Goal: Task Accomplishment & Management: Use online tool/utility

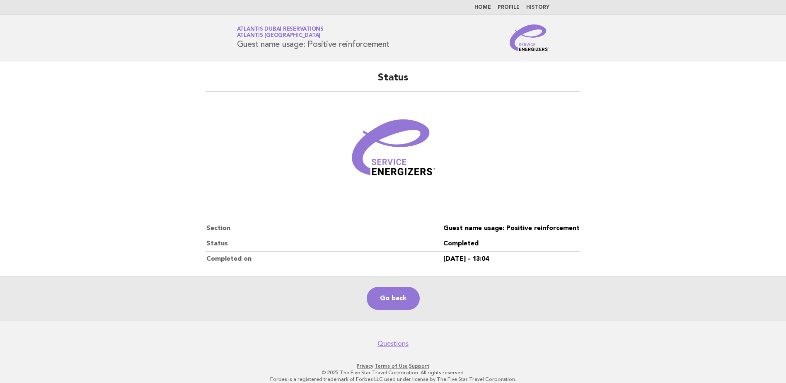
click at [265, 33] on span "Atlantis [GEOGRAPHIC_DATA]" at bounding box center [279, 35] width 84 height 5
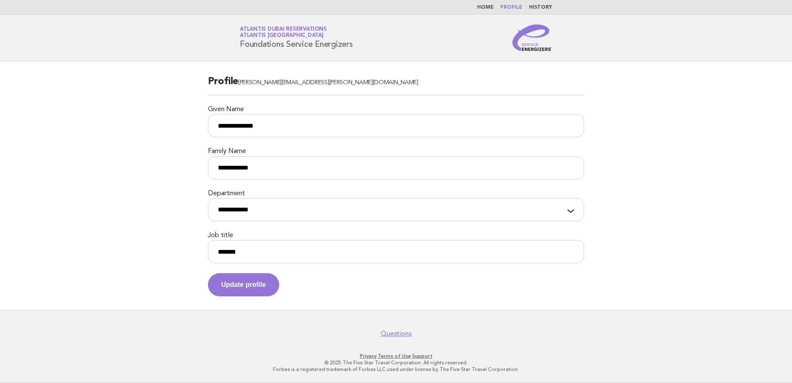
click at [259, 33] on span "Atlantis [GEOGRAPHIC_DATA]" at bounding box center [282, 35] width 84 height 5
click at [256, 286] on button "Update profile" at bounding box center [243, 284] width 71 height 23
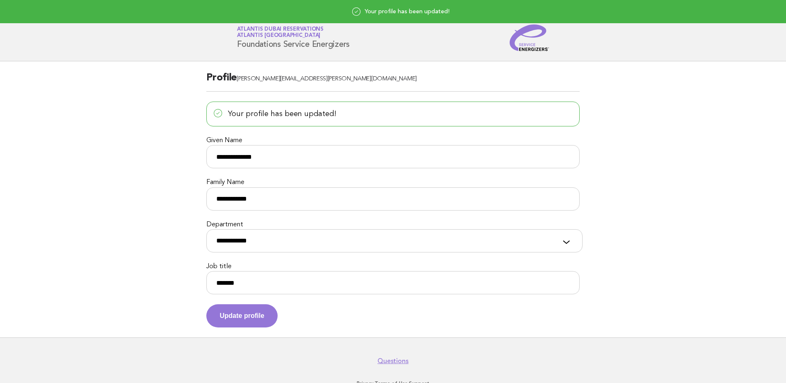
click at [263, 30] on link "Atlantis Dubai Reservations Atlantis [GEOGRAPHIC_DATA]" at bounding box center [280, 33] width 87 height 12
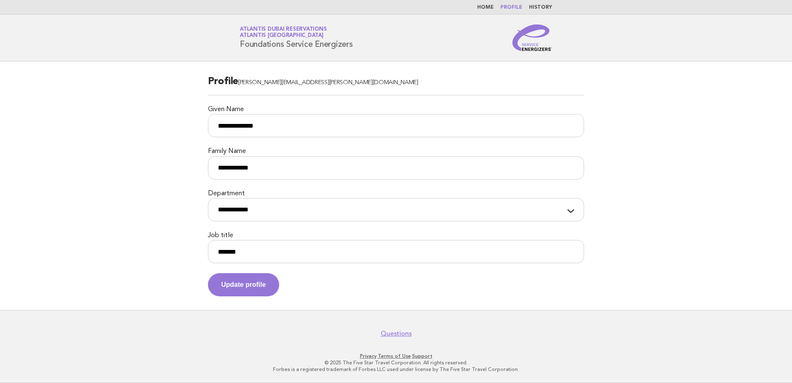
click at [489, 7] on link "Home" at bounding box center [485, 7] width 17 height 5
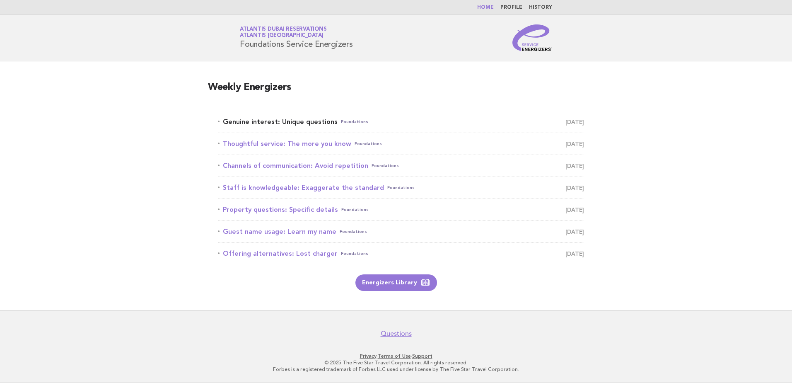
click at [266, 123] on link "Genuine interest: Unique questions Foundations [DATE]" at bounding box center [401, 122] width 366 height 12
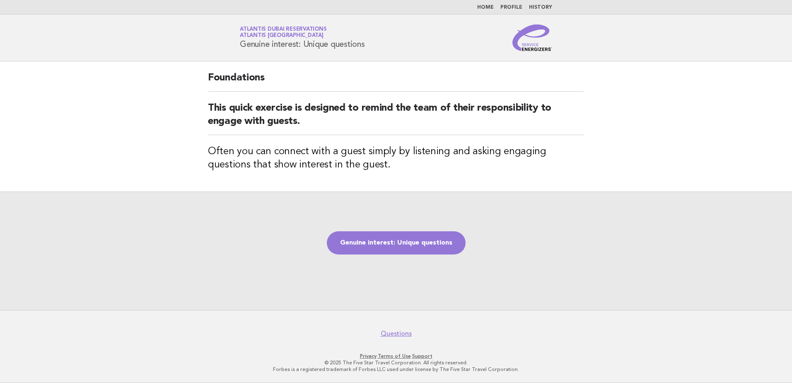
click at [228, 75] on h2 "Foundations" at bounding box center [396, 81] width 376 height 20
click at [379, 242] on link "Genuine interest: Unique questions" at bounding box center [396, 242] width 139 height 23
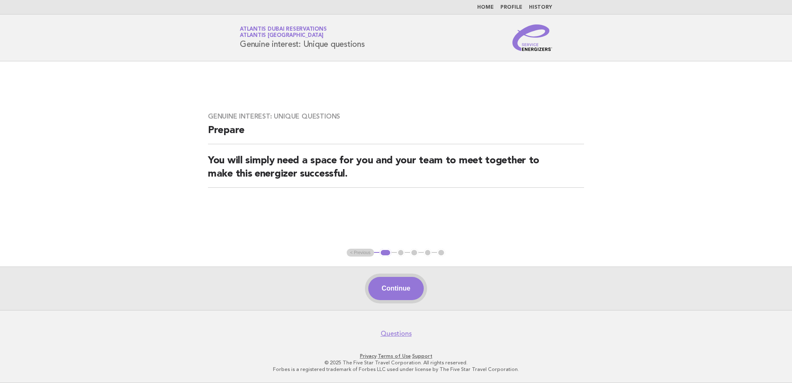
click at [398, 289] on button "Continue" at bounding box center [395, 288] width 55 height 23
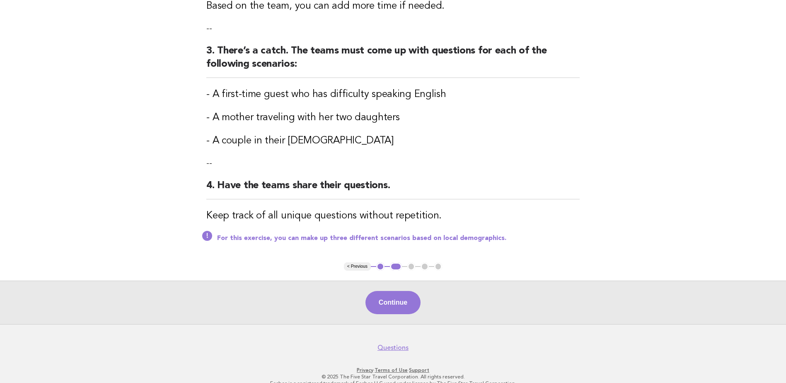
scroll to position [246, 0]
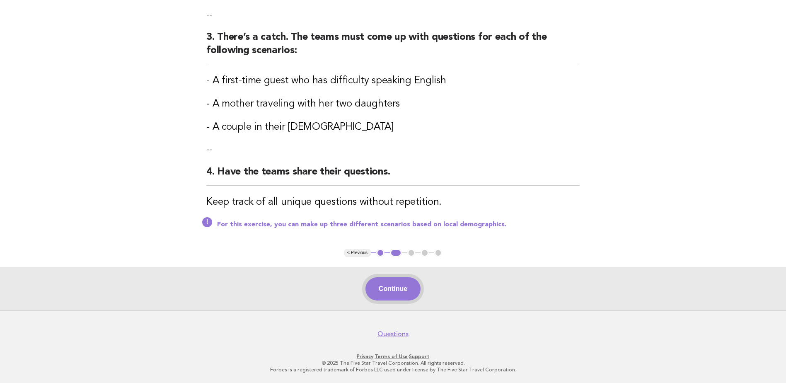
click at [394, 288] on button "Continue" at bounding box center [392, 288] width 55 height 23
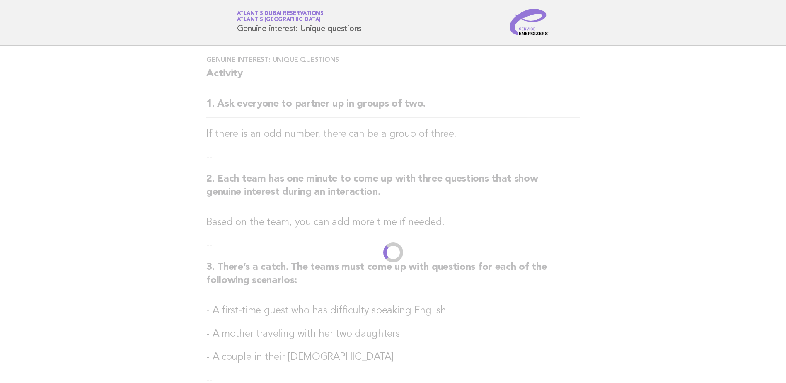
scroll to position [0, 0]
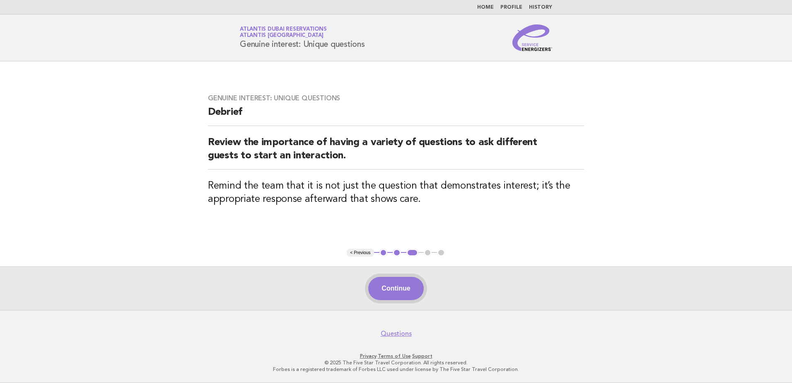
click at [399, 284] on button "Continue" at bounding box center [395, 288] width 55 height 23
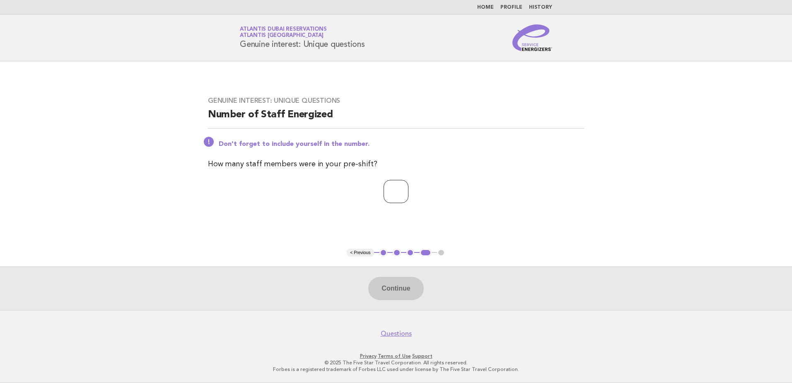
click at [391, 197] on input "number" at bounding box center [395, 191] width 25 height 23
type input "*"
click at [411, 289] on button "Continue" at bounding box center [395, 288] width 55 height 23
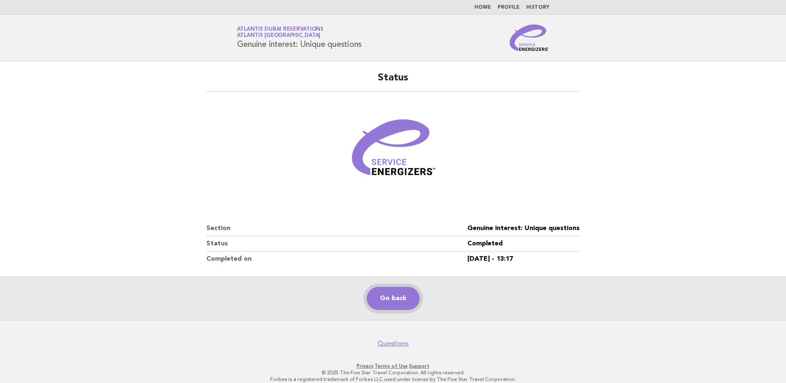
click at [398, 294] on link "Go back" at bounding box center [392, 298] width 53 height 23
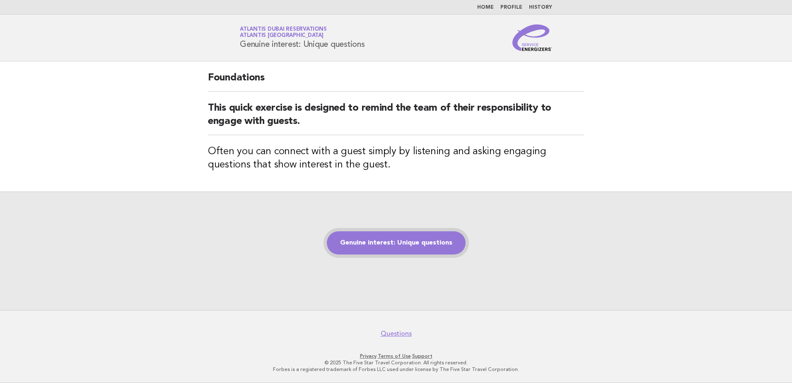
click at [389, 240] on link "Genuine interest: Unique questions" at bounding box center [396, 242] width 139 height 23
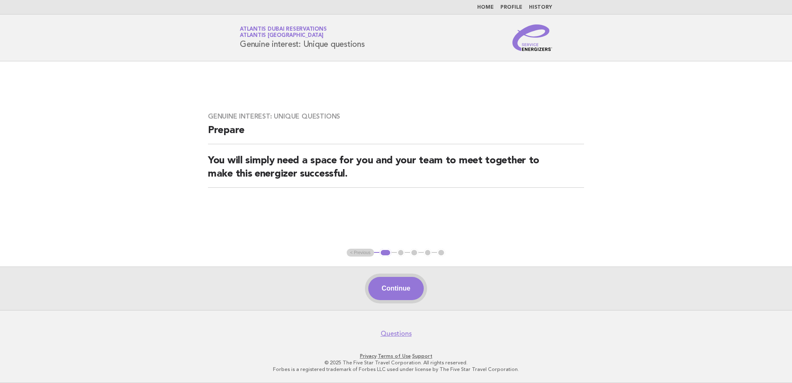
click at [399, 291] on button "Continue" at bounding box center [395, 288] width 55 height 23
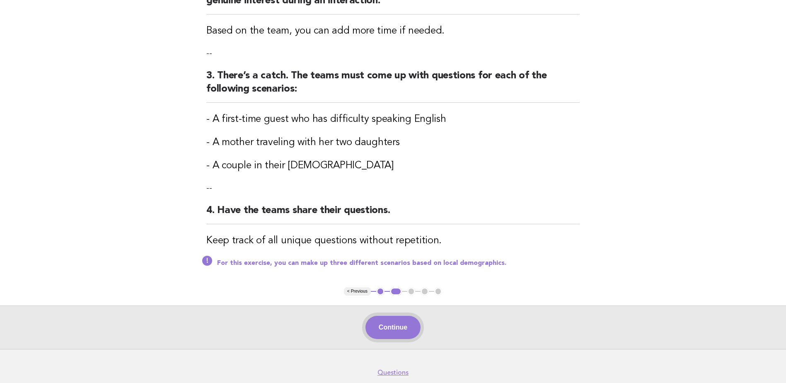
click at [393, 324] on button "Continue" at bounding box center [392, 327] width 55 height 23
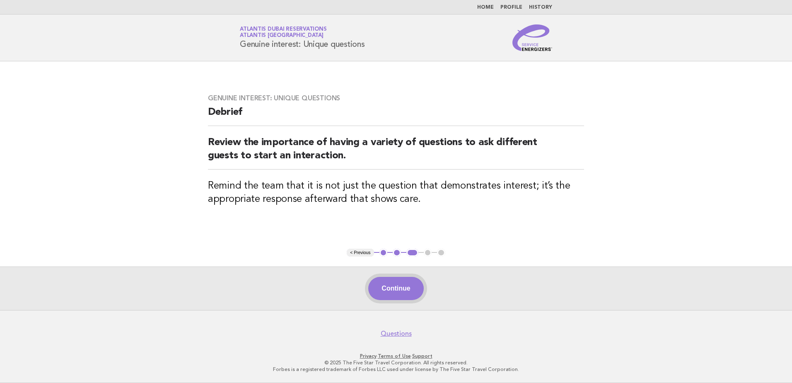
click at [410, 290] on button "Continue" at bounding box center [395, 288] width 55 height 23
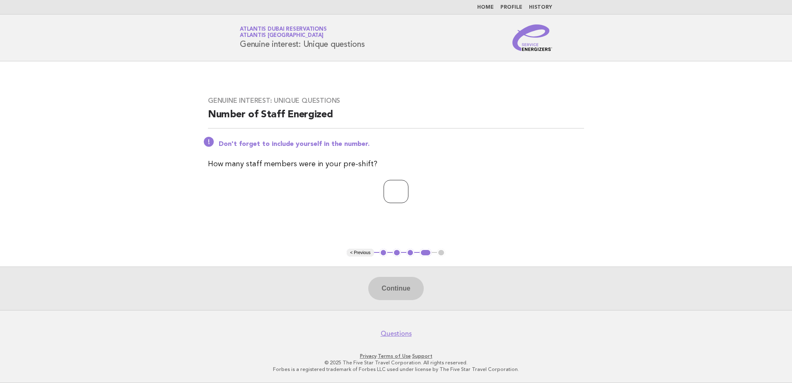
click at [383, 194] on input "number" at bounding box center [395, 191] width 25 height 23
type input "*"
click at [396, 291] on button "Continue" at bounding box center [395, 288] width 55 height 23
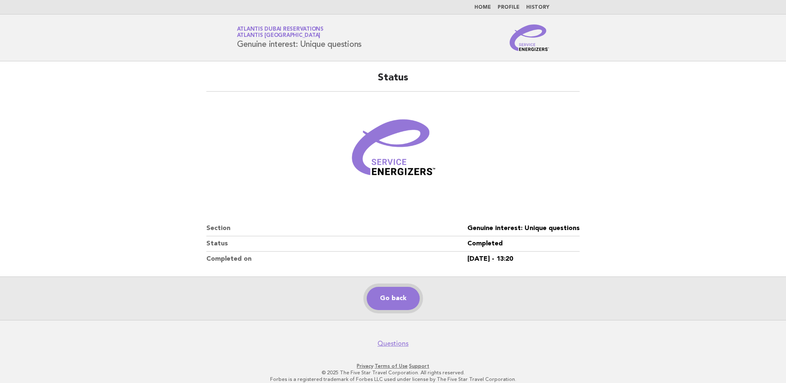
click at [396, 298] on link "Go back" at bounding box center [392, 298] width 53 height 23
